Goal: Task Accomplishment & Management: Use online tool/utility

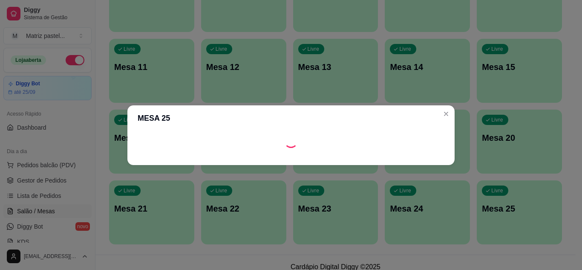
scroll to position [43, 0]
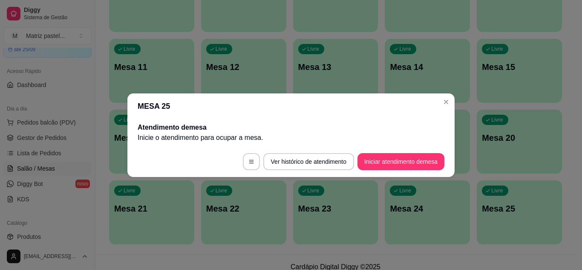
click at [378, 164] on button "Iniciar atendimento de mesa" at bounding box center [400, 161] width 87 height 17
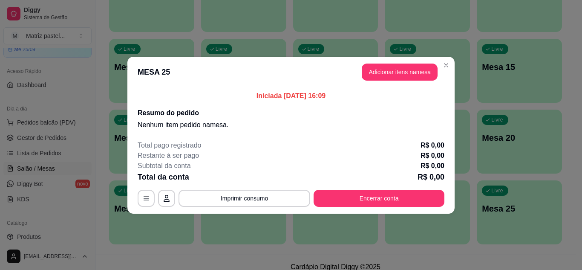
click at [390, 78] on header "MESA 25 Adicionar itens na mesa" at bounding box center [290, 72] width 327 height 31
click at [390, 78] on button "Adicionar itens na mesa" at bounding box center [399, 71] width 73 height 17
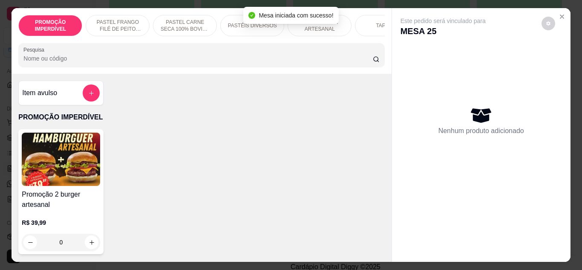
click at [149, 63] on input "Pesquisa" at bounding box center [197, 58] width 349 height 9
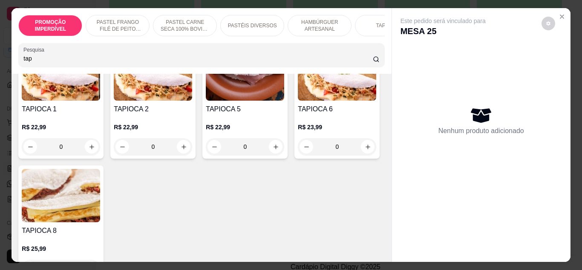
scroll to position [128, 0]
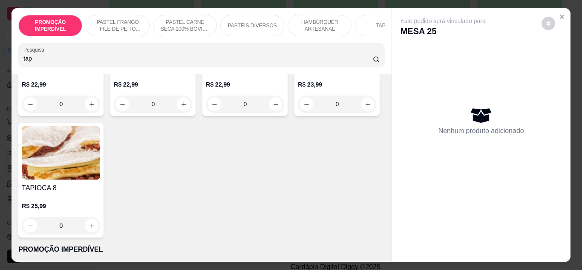
type input "tap"
click at [100, 227] on div "0" at bounding box center [61, 225] width 78 height 17
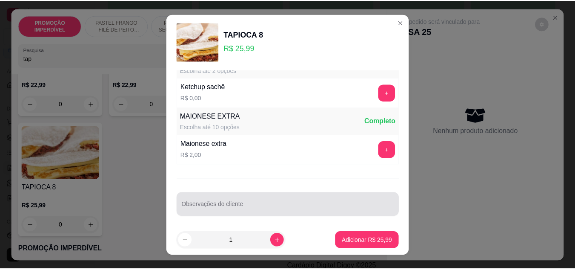
scroll to position [439, 0]
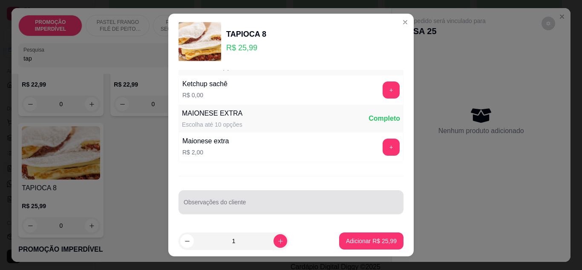
click at [209, 202] on input "Observações do cliente" at bounding box center [291, 205] width 215 height 9
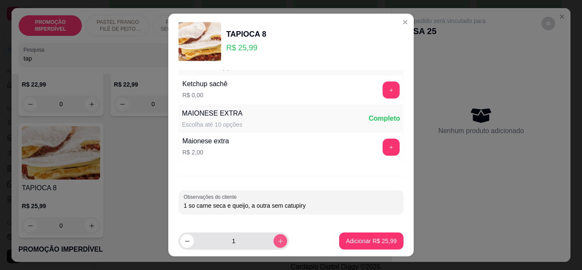
type input "1 so carne seca e queijo, a outra sem catupiry"
click at [277, 239] on icon "increase-product-quantity" at bounding box center [280, 241] width 6 height 6
type input "2"
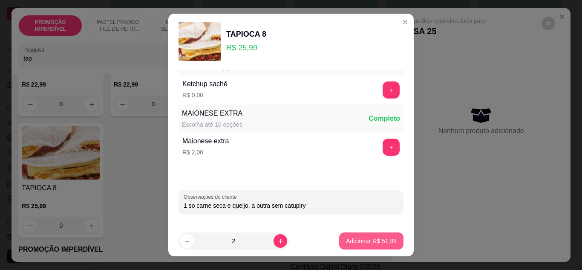
click at [352, 245] on button "Adicionar R$ 51,98" at bounding box center [371, 240] width 64 height 17
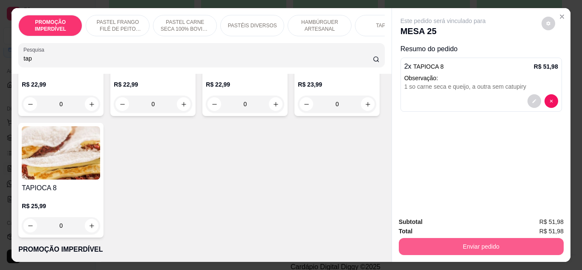
click at [424, 245] on button "Enviar pedido" at bounding box center [481, 246] width 165 height 17
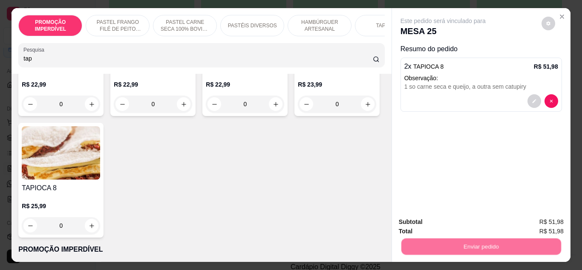
click at [426, 226] on button "Não registrar e enviar pedido" at bounding box center [452, 222] width 89 height 16
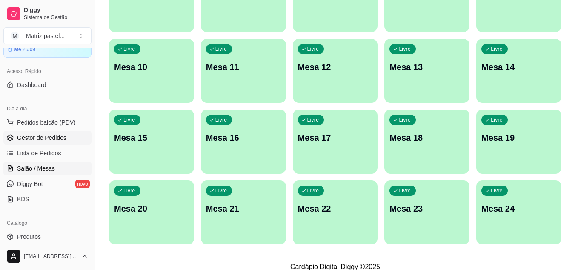
drag, startPoint x: 47, startPoint y: 145, endPoint x: 49, endPoint y: 141, distance: 5.3
click at [47, 145] on ul "Pedidos balcão (PDV) Gestor de Pedidos Lista de Pedidos Salão / Mesas Diggy Bot…" at bounding box center [47, 160] width 88 height 90
click at [49, 141] on span "Gestor de Pedidos" at bounding box center [41, 137] width 49 height 9
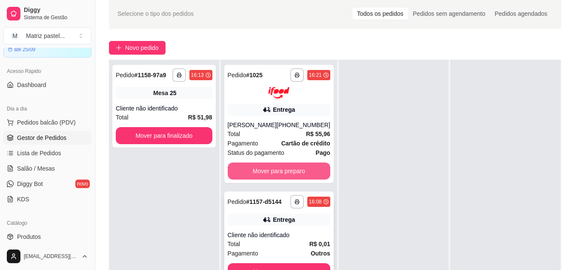
scroll to position [85, 0]
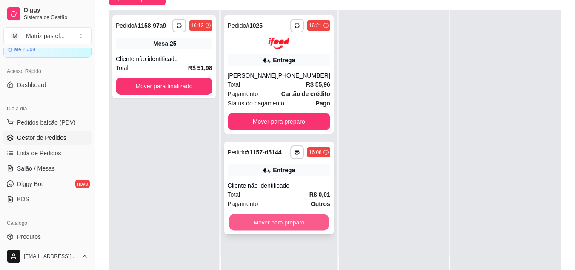
click at [268, 218] on button "Mover para preparo" at bounding box center [279, 221] width 100 height 17
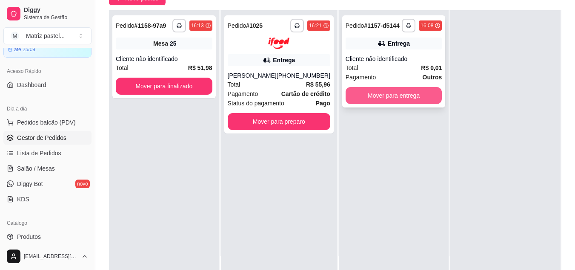
click at [397, 95] on button "Mover para entrega" at bounding box center [394, 95] width 97 height 17
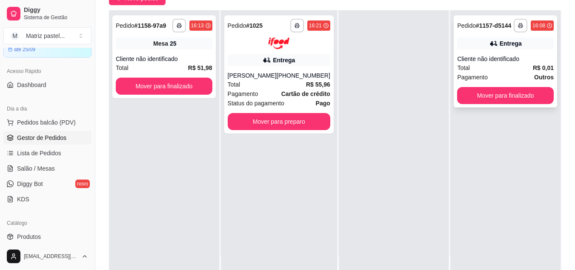
click at [513, 94] on button "Mover para finalizado" at bounding box center [505, 95] width 97 height 17
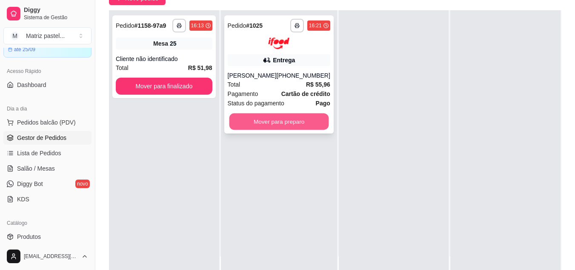
click at [239, 129] on button "Mover para preparo" at bounding box center [279, 121] width 100 height 17
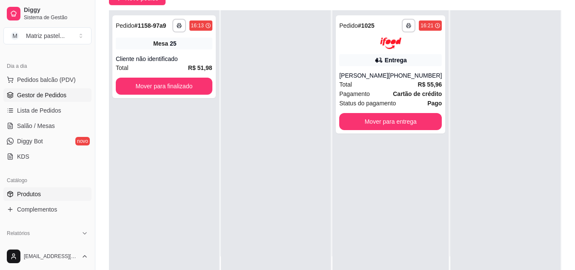
click at [27, 189] on link "Produtos" at bounding box center [47, 194] width 88 height 14
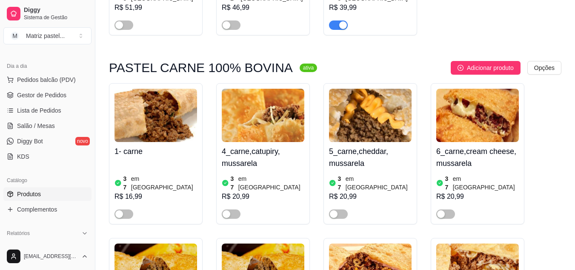
scroll to position [298, 0]
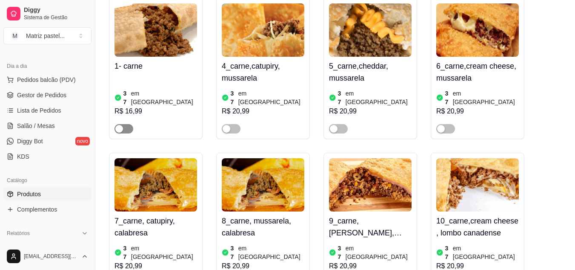
click at [126, 124] on span "button" at bounding box center [124, 128] width 19 height 9
click at [229, 125] on div "button" at bounding box center [227, 129] width 8 height 8
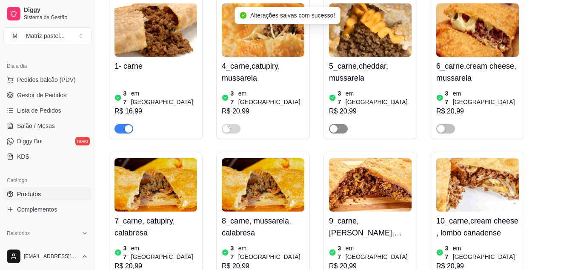
click at [338, 124] on span "button" at bounding box center [338, 128] width 19 height 9
click at [442, 125] on div "button" at bounding box center [441, 129] width 8 height 8
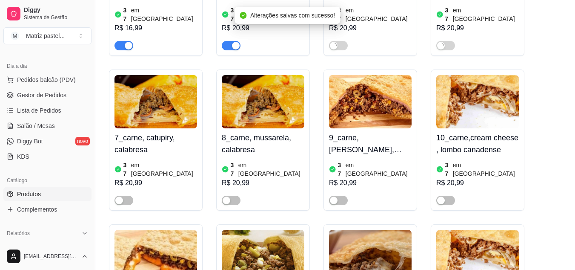
scroll to position [383, 0]
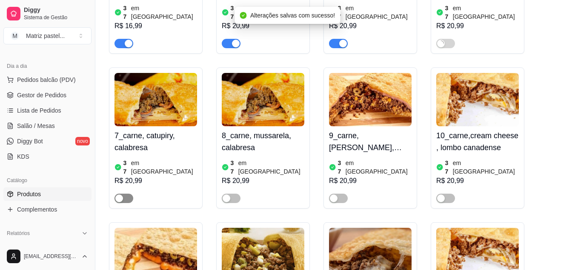
click at [120, 194] on div "button" at bounding box center [119, 198] width 8 height 8
click at [227, 194] on div "button" at bounding box center [227, 198] width 8 height 8
click at [338, 193] on span "button" at bounding box center [338, 197] width 19 height 9
click at [440, 194] on div "button" at bounding box center [441, 198] width 8 height 8
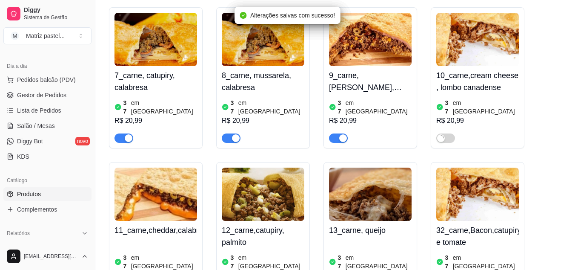
scroll to position [511, 0]
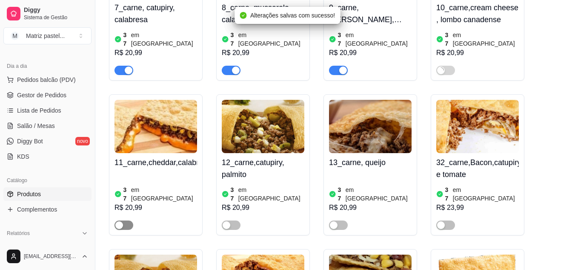
click at [117, 221] on div "button" at bounding box center [119, 225] width 8 height 8
click at [235, 220] on span "button" at bounding box center [231, 224] width 19 height 9
click at [337, 221] on div "button" at bounding box center [334, 225] width 8 height 8
click at [449, 220] on span "button" at bounding box center [445, 224] width 19 height 9
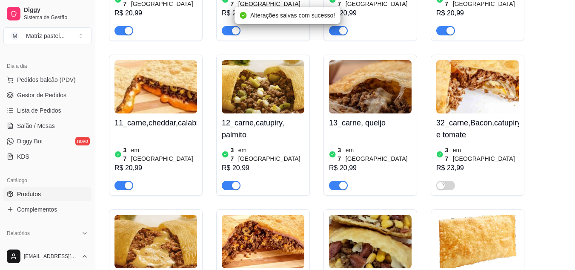
scroll to position [681, 0]
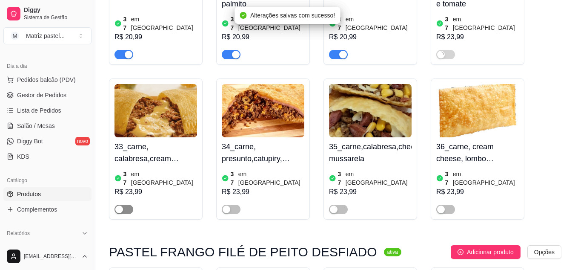
click at [123, 204] on button "button" at bounding box center [124, 208] width 19 height 9
click at [228, 205] on div "button" at bounding box center [227, 209] width 8 height 8
click at [337, 205] on div "button" at bounding box center [334, 209] width 8 height 8
click at [440, 205] on div "button" at bounding box center [441, 209] width 8 height 8
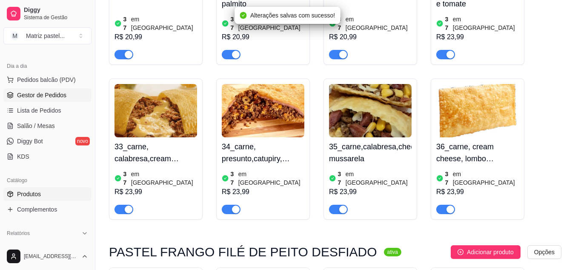
click at [54, 94] on span "Gestor de Pedidos" at bounding box center [41, 95] width 49 height 9
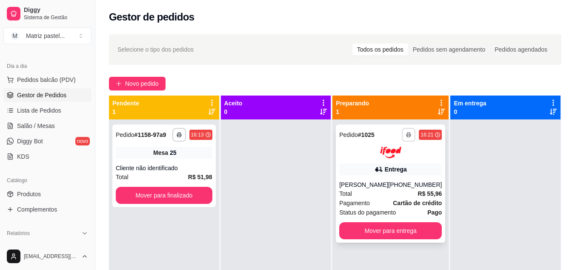
click at [403, 138] on button "button" at bounding box center [409, 135] width 14 height 14
click at [389, 164] on button "IMPRESSORA" at bounding box center [380, 164] width 60 height 13
click at [361, 227] on button "Mover para entrega" at bounding box center [391, 230] width 100 height 17
